Goal: Entertainment & Leisure: Consume media (video, audio)

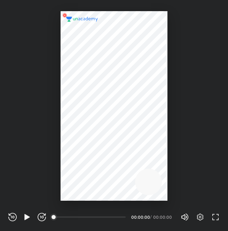
scroll to position [231, 228]
click at [24, 215] on icon "button" at bounding box center [27, 217] width 8 height 8
click at [24, 218] on icon "button" at bounding box center [27, 217] width 8 height 8
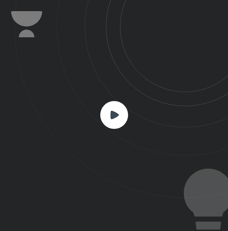
click at [24, 218] on div at bounding box center [114, 115] width 228 height 231
